Goal: Transaction & Acquisition: Purchase product/service

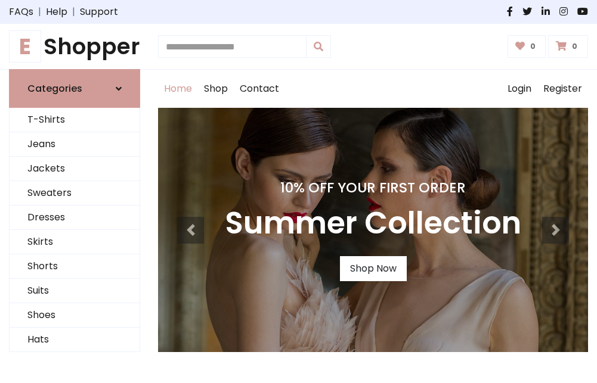
click at [298, 191] on h4 "10% Off Your First Order" at bounding box center [373, 187] width 296 height 17
click at [373, 269] on link "Shop Now" at bounding box center [373, 268] width 67 height 25
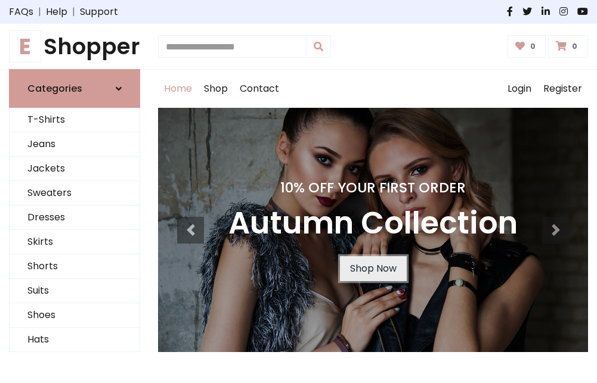
click at [373, 269] on link "Shop Now" at bounding box center [373, 268] width 67 height 25
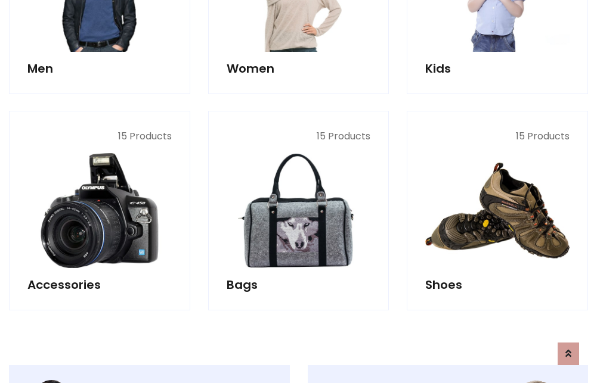
scroll to position [1189, 0]
